Goal: Task Accomplishment & Management: Use online tool/utility

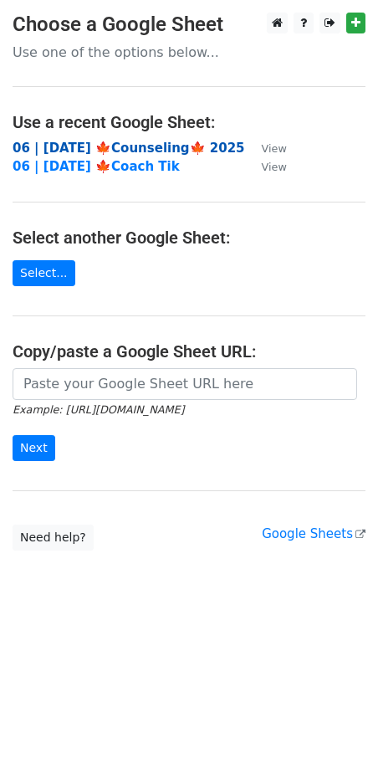
click at [127, 146] on strong "06 | [DATE] 🍁Counseling🍁 2025" at bounding box center [129, 148] width 233 height 15
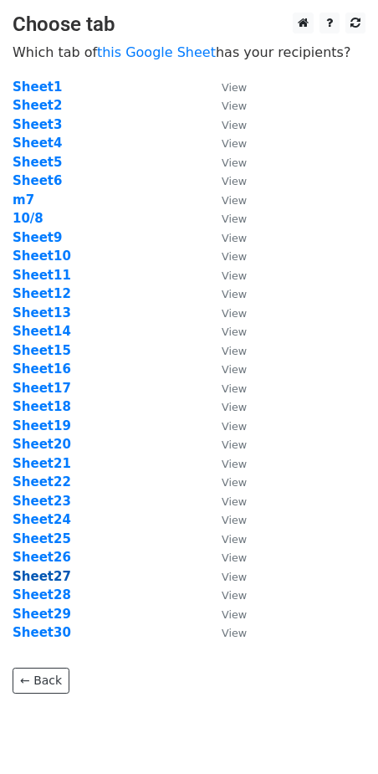
click at [48, 575] on strong "Sheet27" at bounding box center [42, 576] width 59 height 15
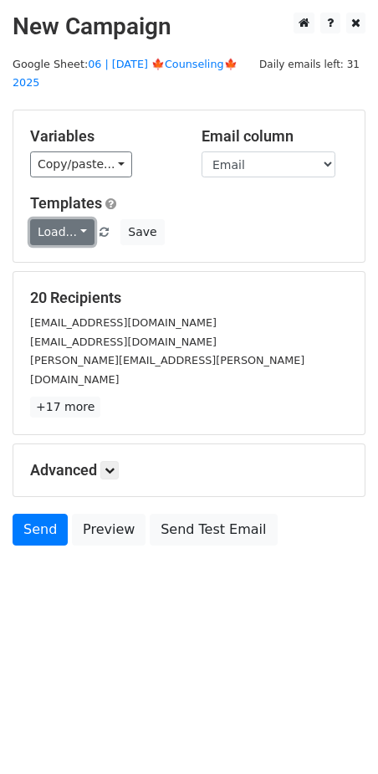
click at [60, 219] on link "Load..." at bounding box center [62, 232] width 64 height 26
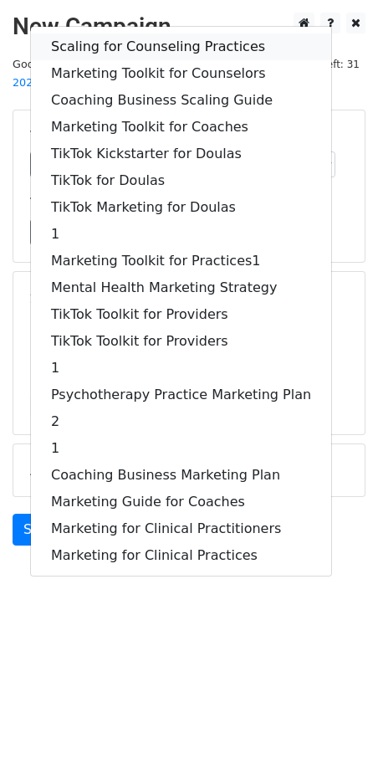
click at [117, 33] on link "Scaling for Counseling Practices" at bounding box center [181, 46] width 301 height 27
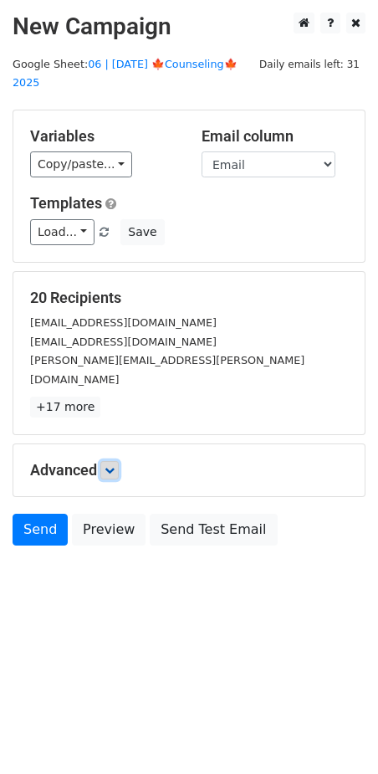
click at [112, 465] on icon at bounding box center [110, 470] width 10 height 10
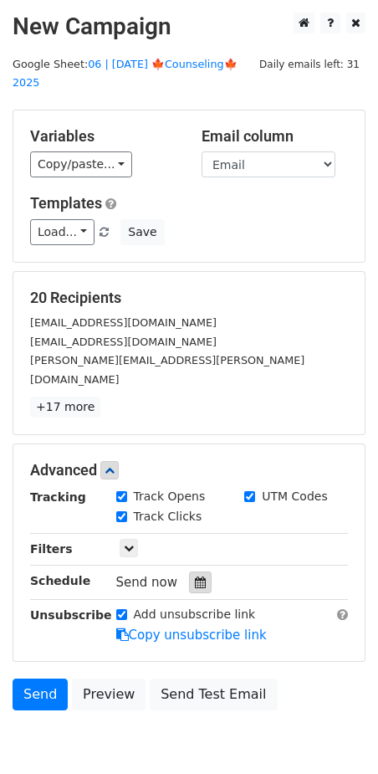
click at [195, 577] on icon at bounding box center [200, 583] width 11 height 12
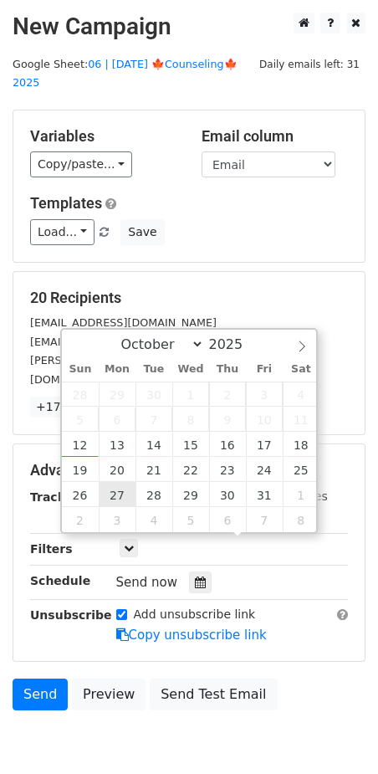
type input "2025-10-27 12:00"
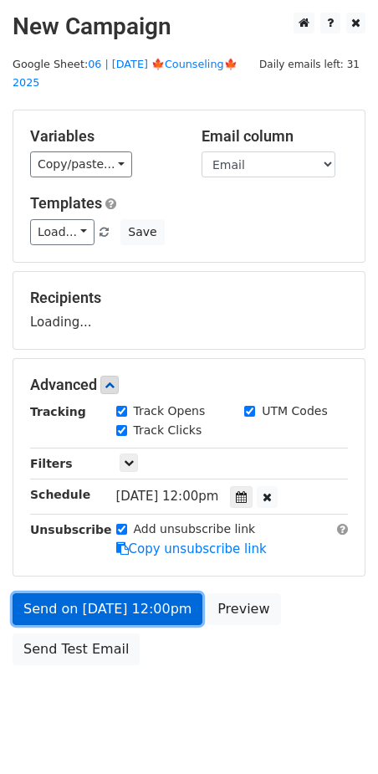
click at [117, 593] on link "Send on Oct 27 at 12:00pm" at bounding box center [108, 609] width 190 height 32
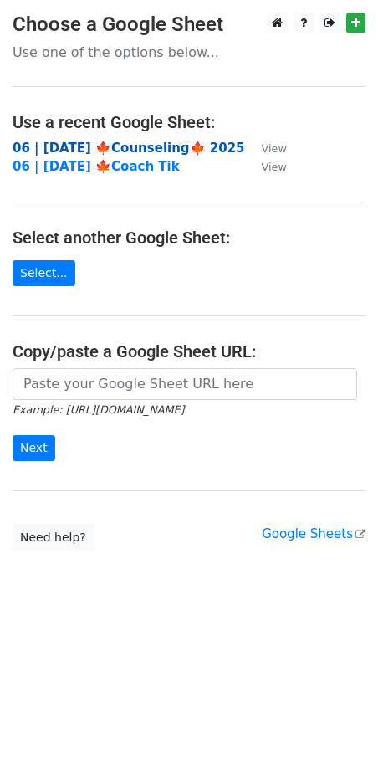
click at [157, 144] on strong "06 | [DATE] 🍁Counseling🍁 2025" at bounding box center [129, 148] width 233 height 15
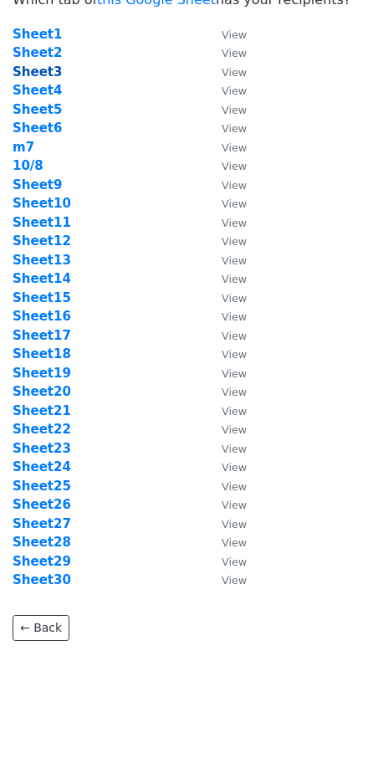
scroll to position [52, 0]
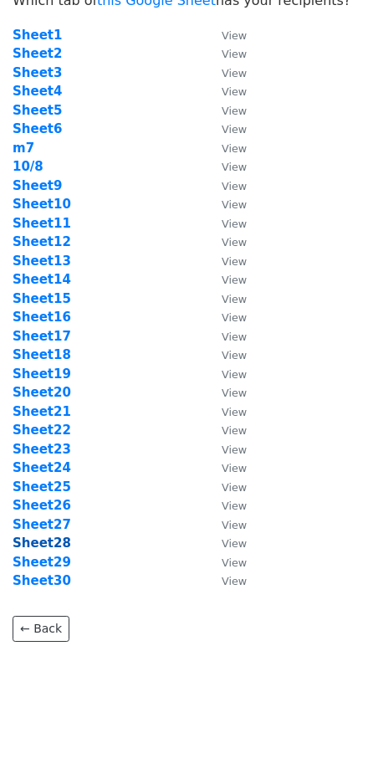
click at [52, 542] on strong "Sheet28" at bounding box center [42, 543] width 59 height 15
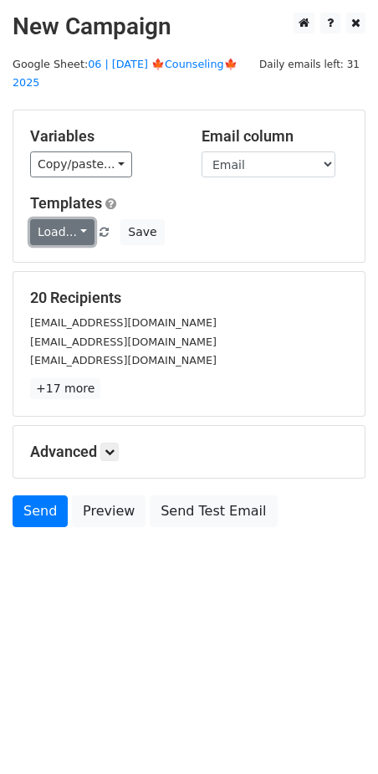
click at [47, 219] on link "Load..." at bounding box center [62, 232] width 64 height 26
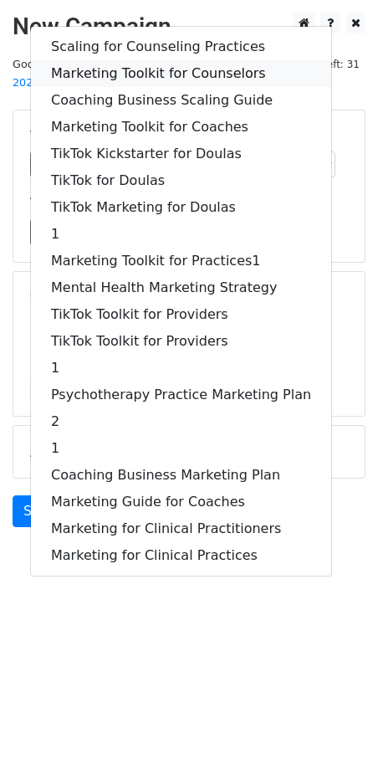
click at [146, 60] on link "Marketing Toolkit for Counselors" at bounding box center [181, 73] width 301 height 27
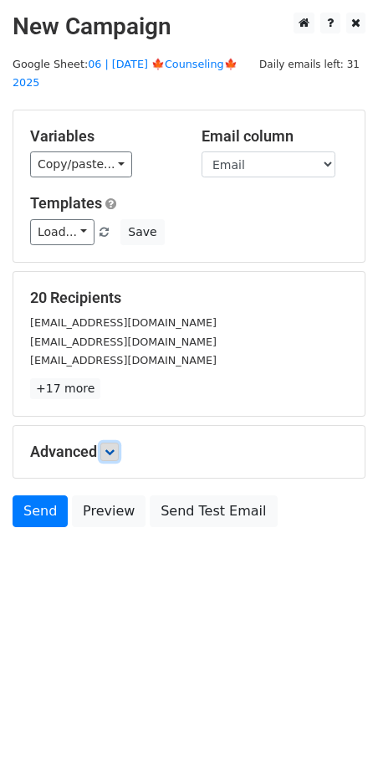
click at [106, 443] on link at bounding box center [109, 452] width 18 height 18
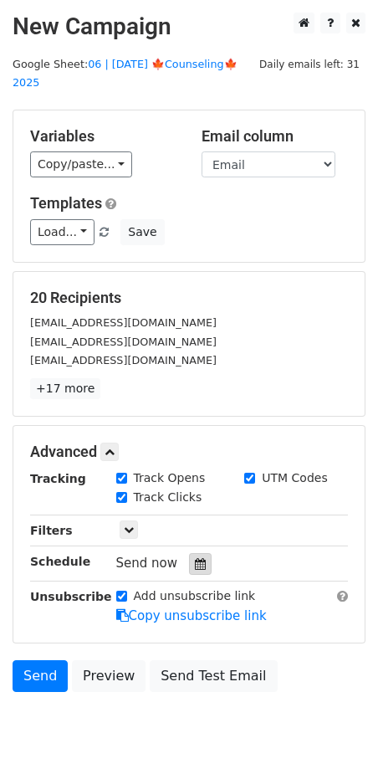
click at [198, 558] on icon at bounding box center [200, 564] width 11 height 12
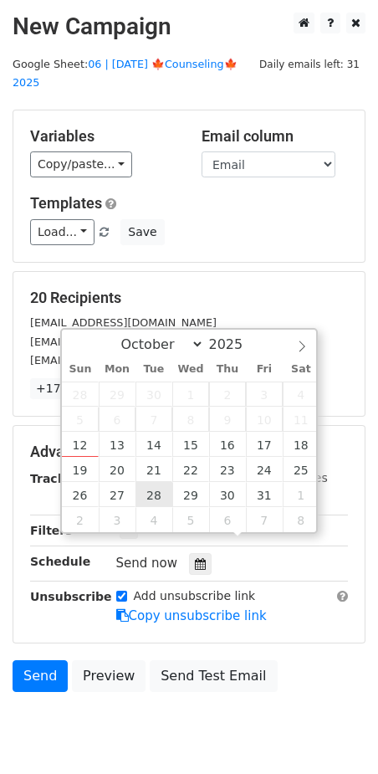
type input "[DATE] 12:00"
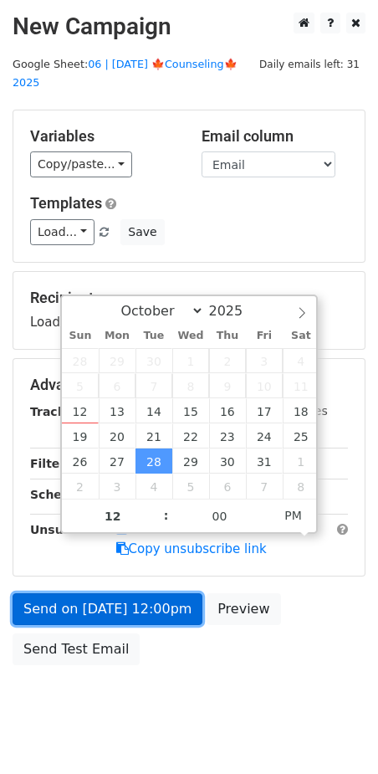
click at [139, 593] on link "Send on [DATE] 12:00pm" at bounding box center [108, 609] width 190 height 32
